Goal: Use online tool/utility: Utilize a website feature to perform a specific function

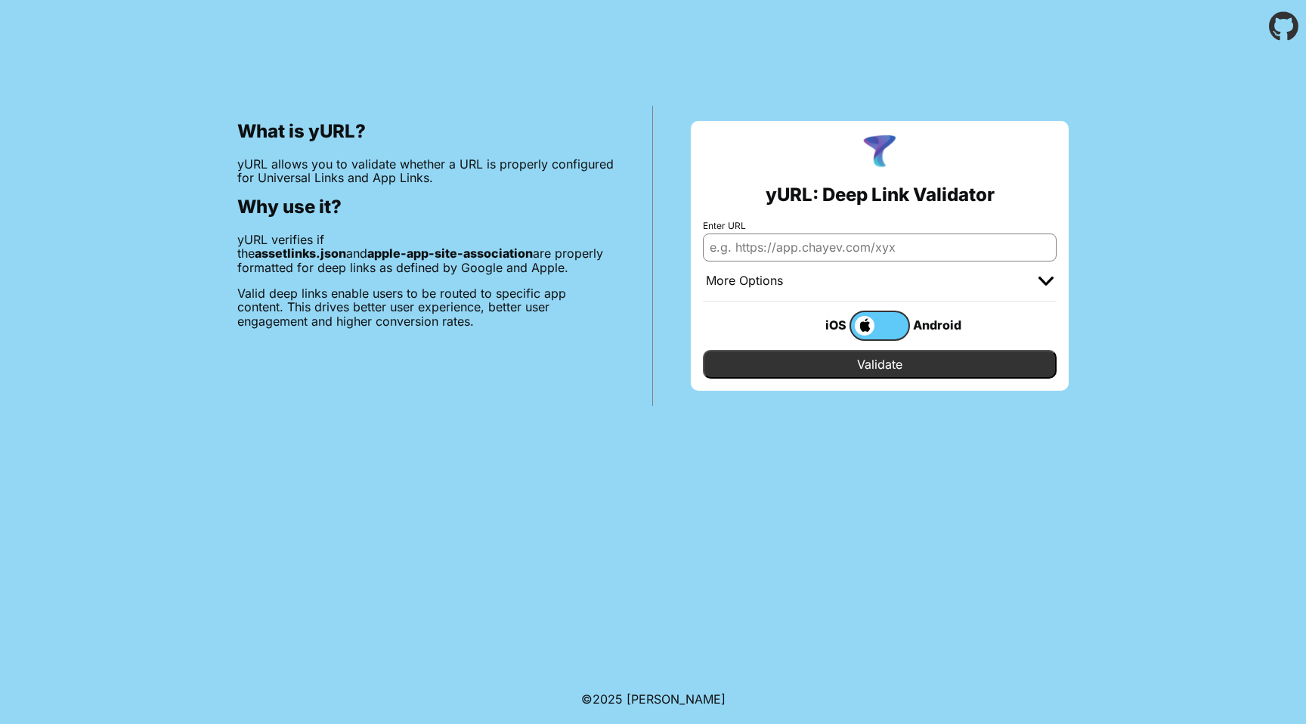
click at [767, 249] on input "Enter URL" at bounding box center [880, 247] width 354 height 27
paste input "https://www.temu.com/ul/kuiper/un1.html?subj=feed-un&_bg_fs=1&_p_mat1_type=1&_p…"
type input "https://www.temu.com/ul/kuiper/un1.html?subj=feed-un&_bg_fs=1&_p_mat1_type=1&_p…"
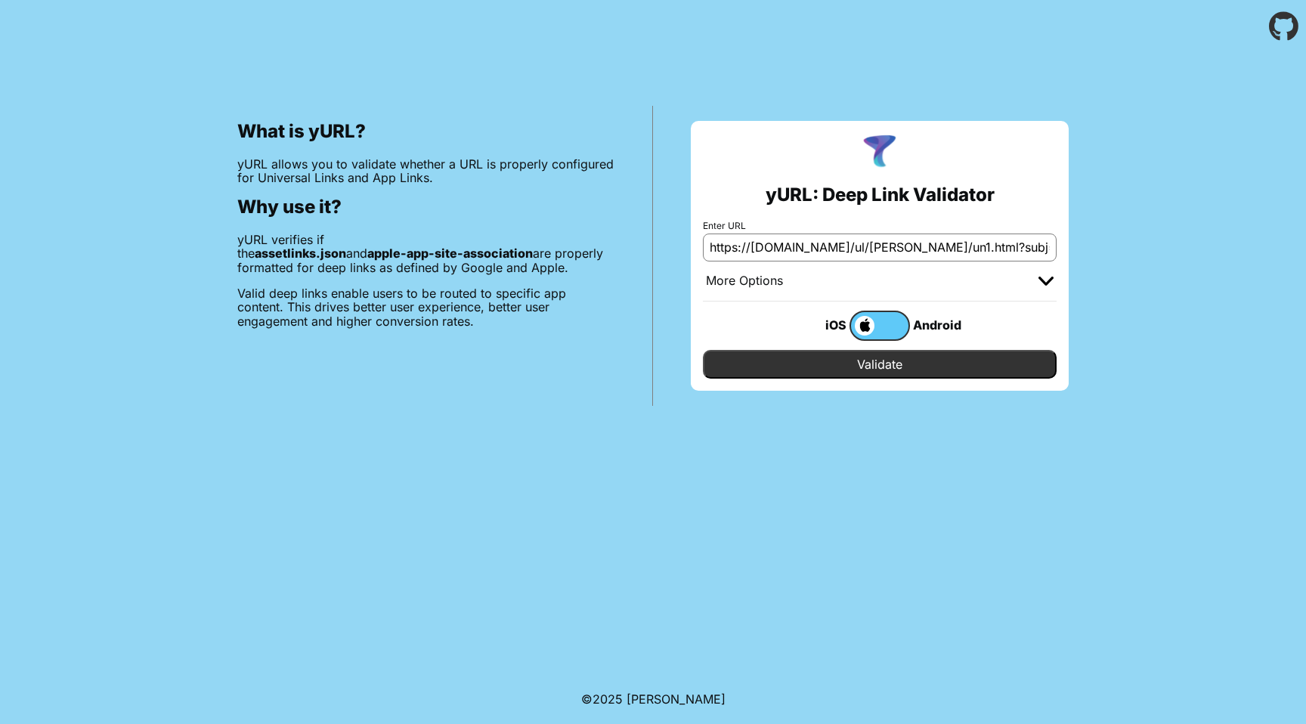
click at [882, 368] on input "Validate" at bounding box center [880, 364] width 354 height 29
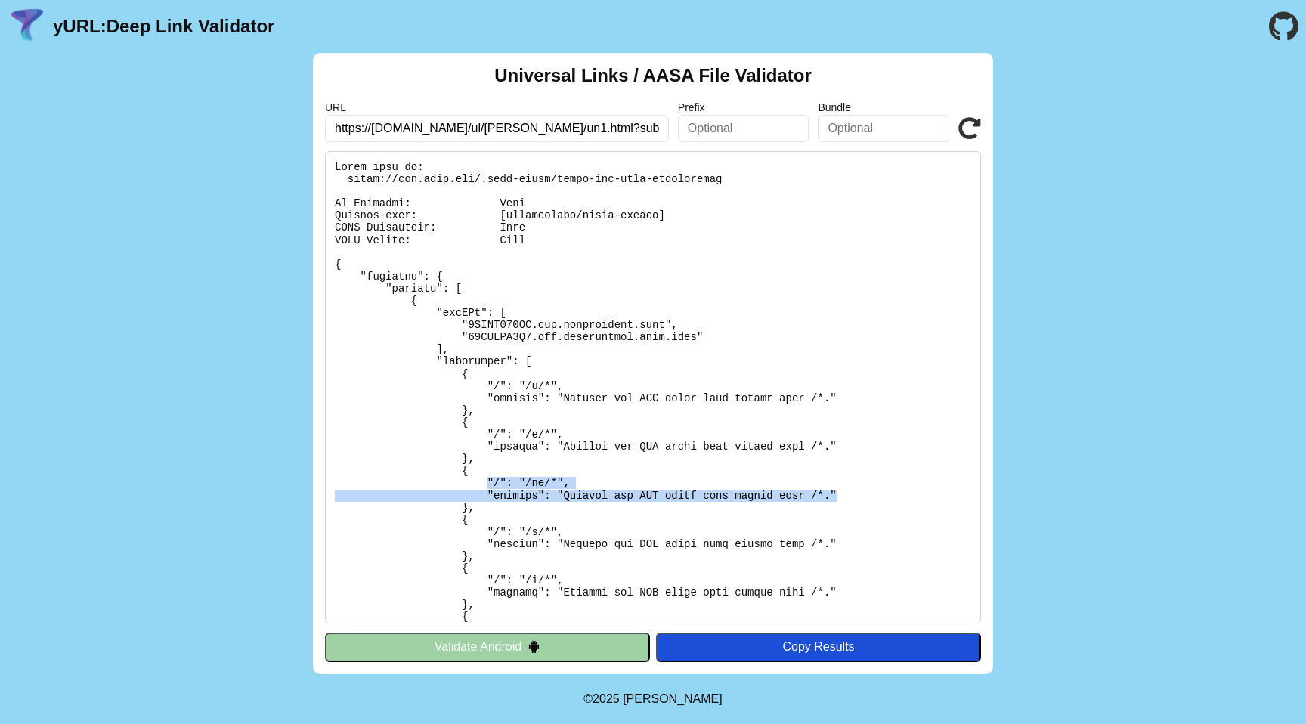
drag, startPoint x: 844, startPoint y: 498, endPoint x: 486, endPoint y: 480, distance: 358.7
click at [486, 480] on pre at bounding box center [653, 387] width 656 height 472
copy pre ""/": "/ul/*", "comment": "Matches any URL whose path starts with /*.""
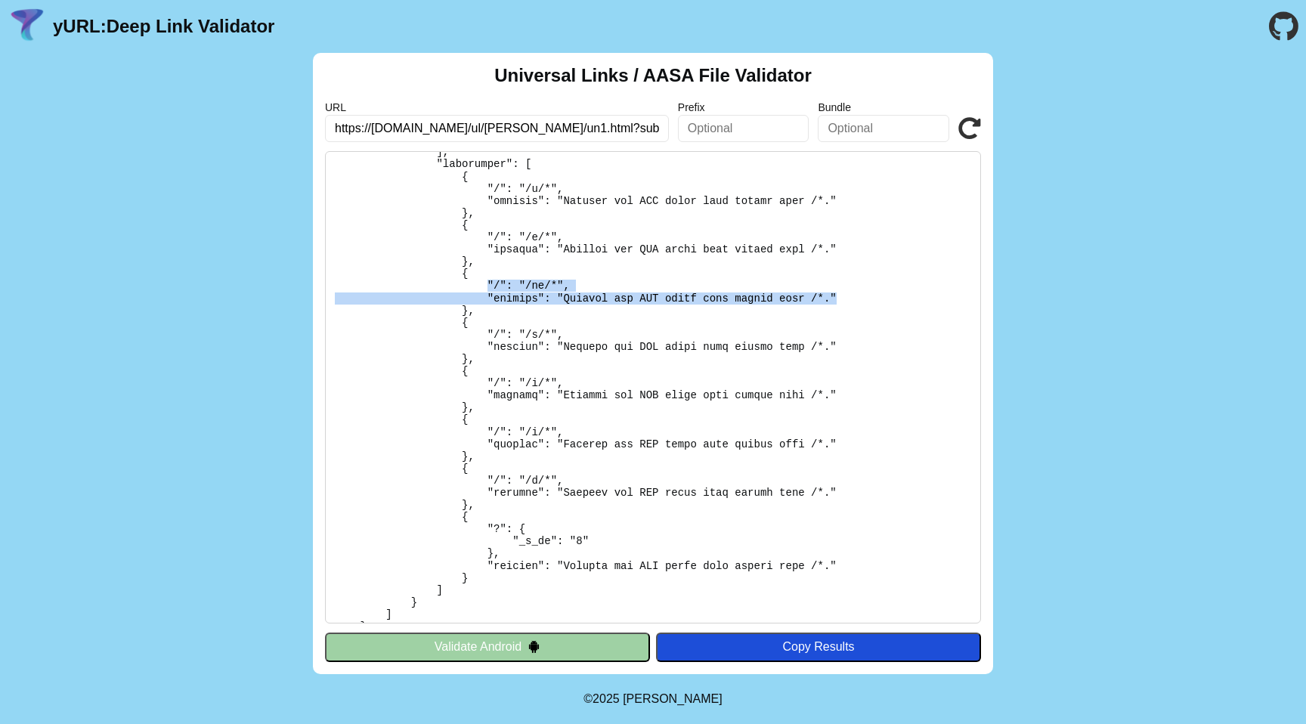
scroll to position [581, 0]
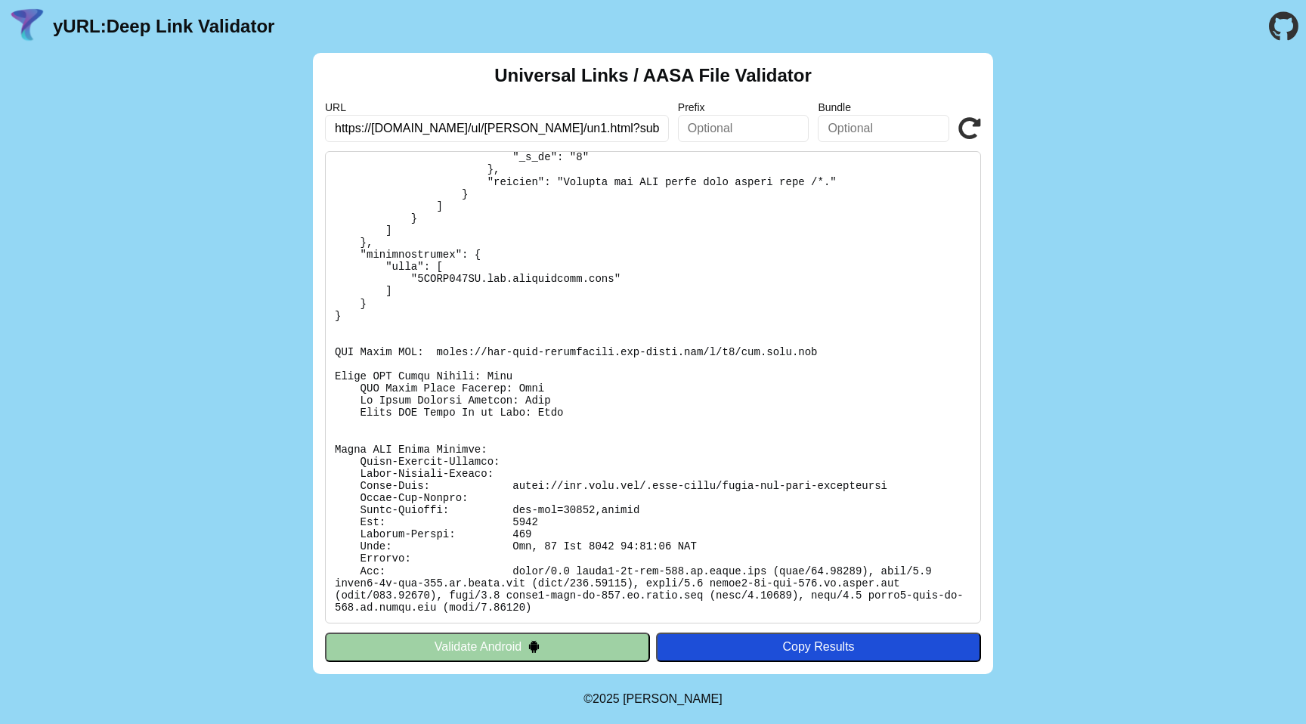
click at [534, 643] on img at bounding box center [534, 646] width 13 height 13
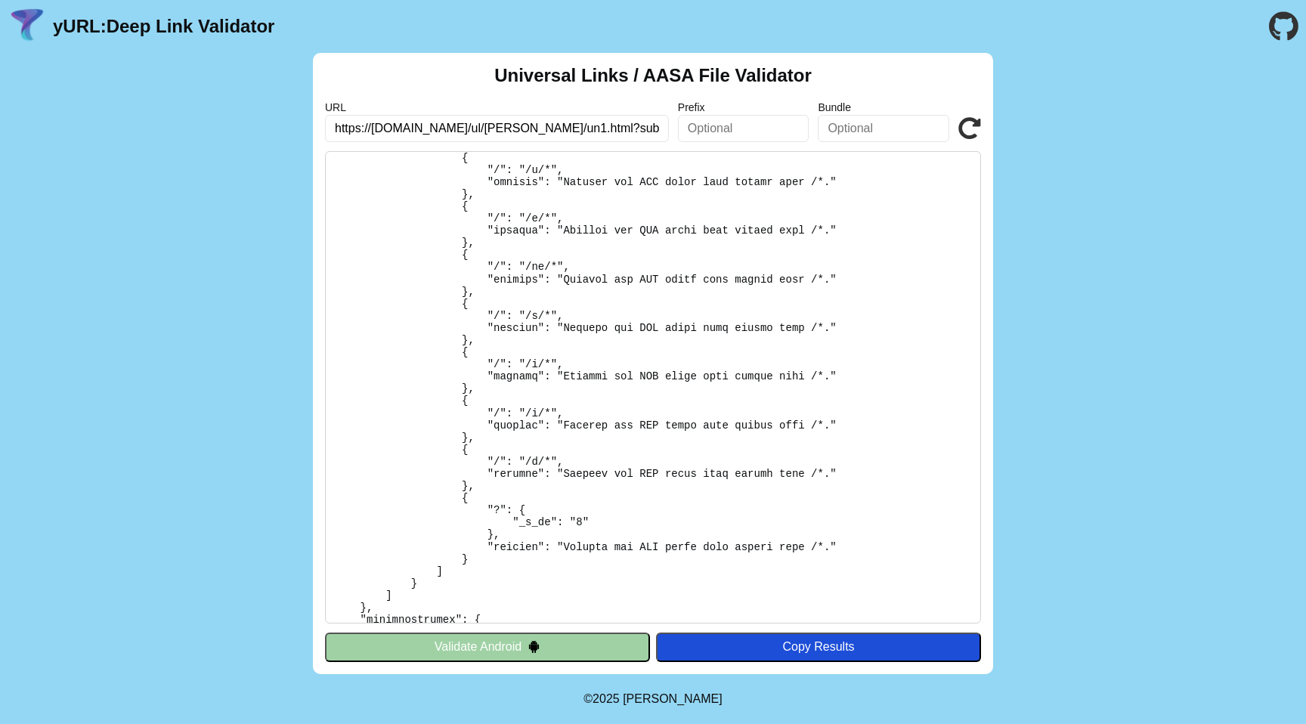
scroll to position [0, 0]
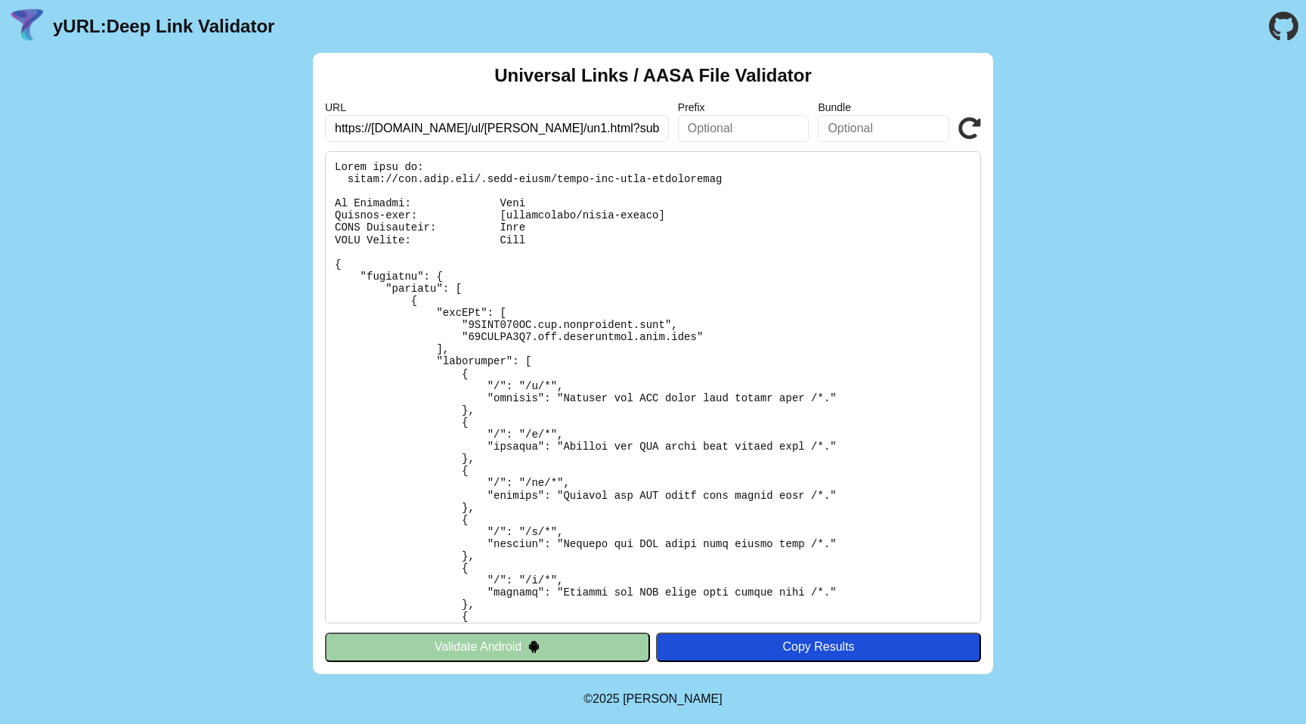
click at [513, 137] on input "https://[DOMAIN_NAME]/ul/[PERSON_NAME]/un1.html?subj=feed-un&_bg_fs=1&_p_mat1_t…" at bounding box center [497, 128] width 344 height 27
click at [513, 137] on input "https://www.temu.com/ul/kuiper/un1.html?subj=feed-un&_bg_fs=1&_p_mat1_type=1&_p…" at bounding box center [497, 128] width 344 height 27
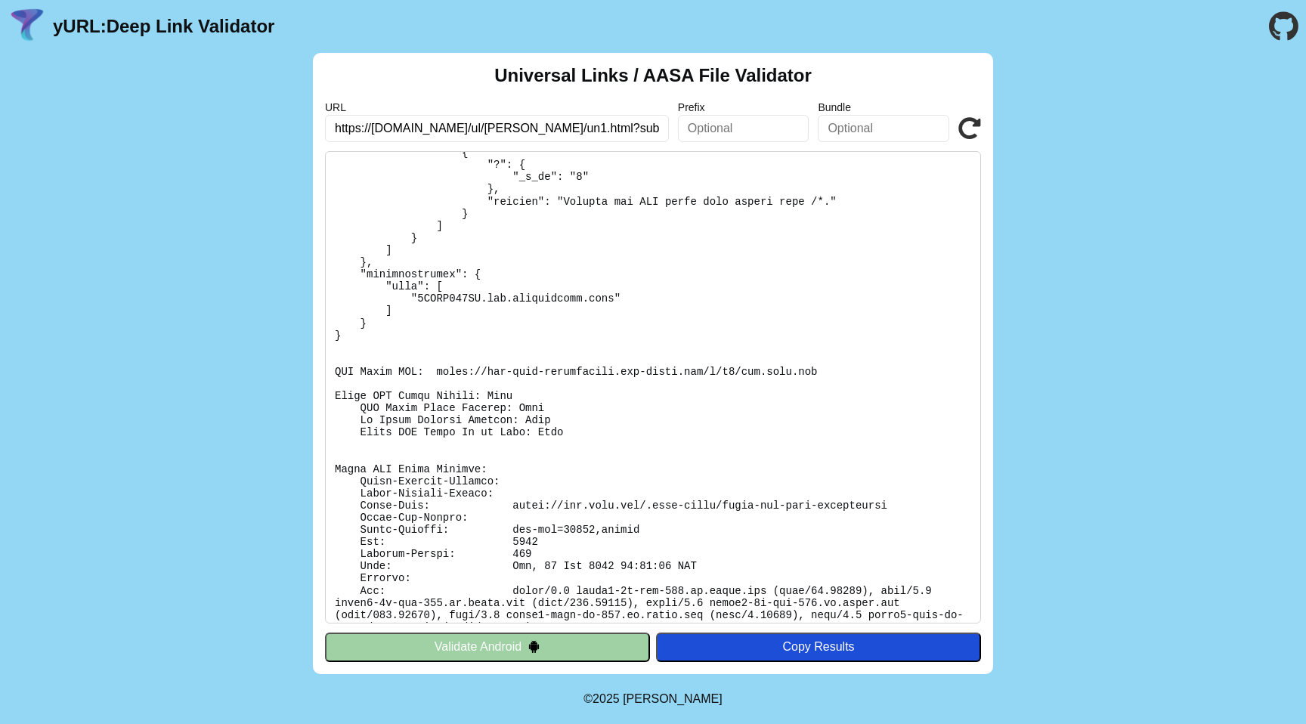
scroll to position [581, 0]
